Goal: Information Seeking & Learning: Learn about a topic

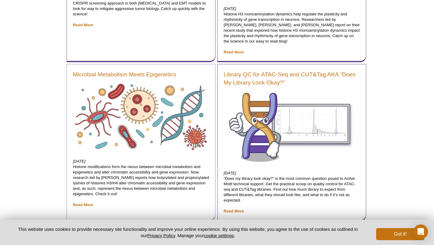
scroll to position [462, 0]
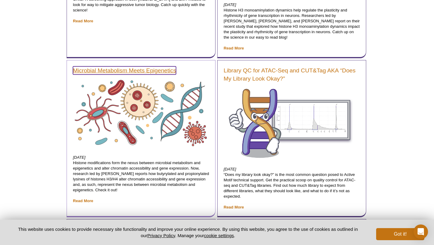
click at [150, 72] on link "Microbial Metabolism Meets Epigenetics" at bounding box center [124, 70] width 103 height 8
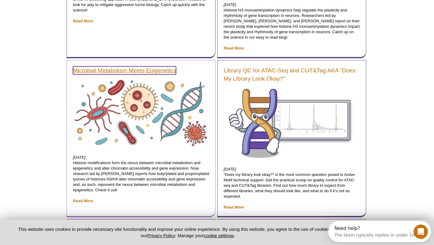
scroll to position [0, 0]
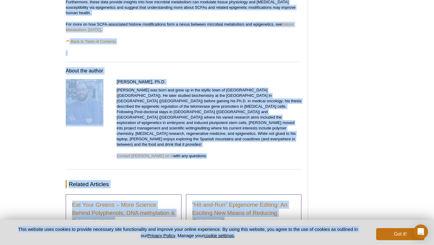
scroll to position [865, 0]
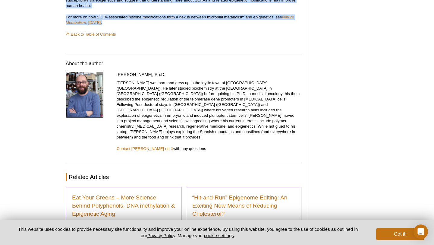
drag, startPoint x: 69, startPoint y: 69, endPoint x: 120, endPoint y: 16, distance: 74.5
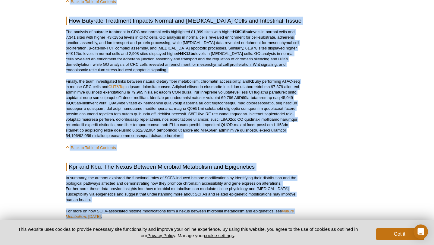
scroll to position [671, 0]
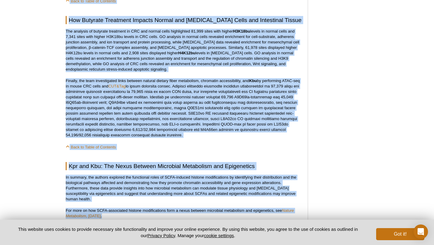
copy div "Introduction: The Epigenetic Consequences of Microbial Metabolism The microbial…"
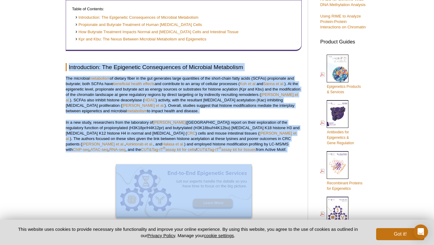
scroll to position [232, 0]
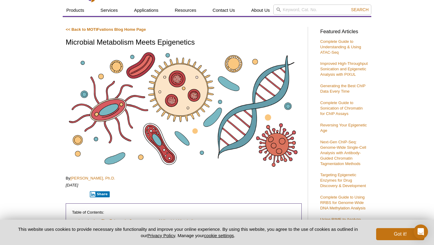
scroll to position [0, 0]
